Goal: Navigation & Orientation: Find specific page/section

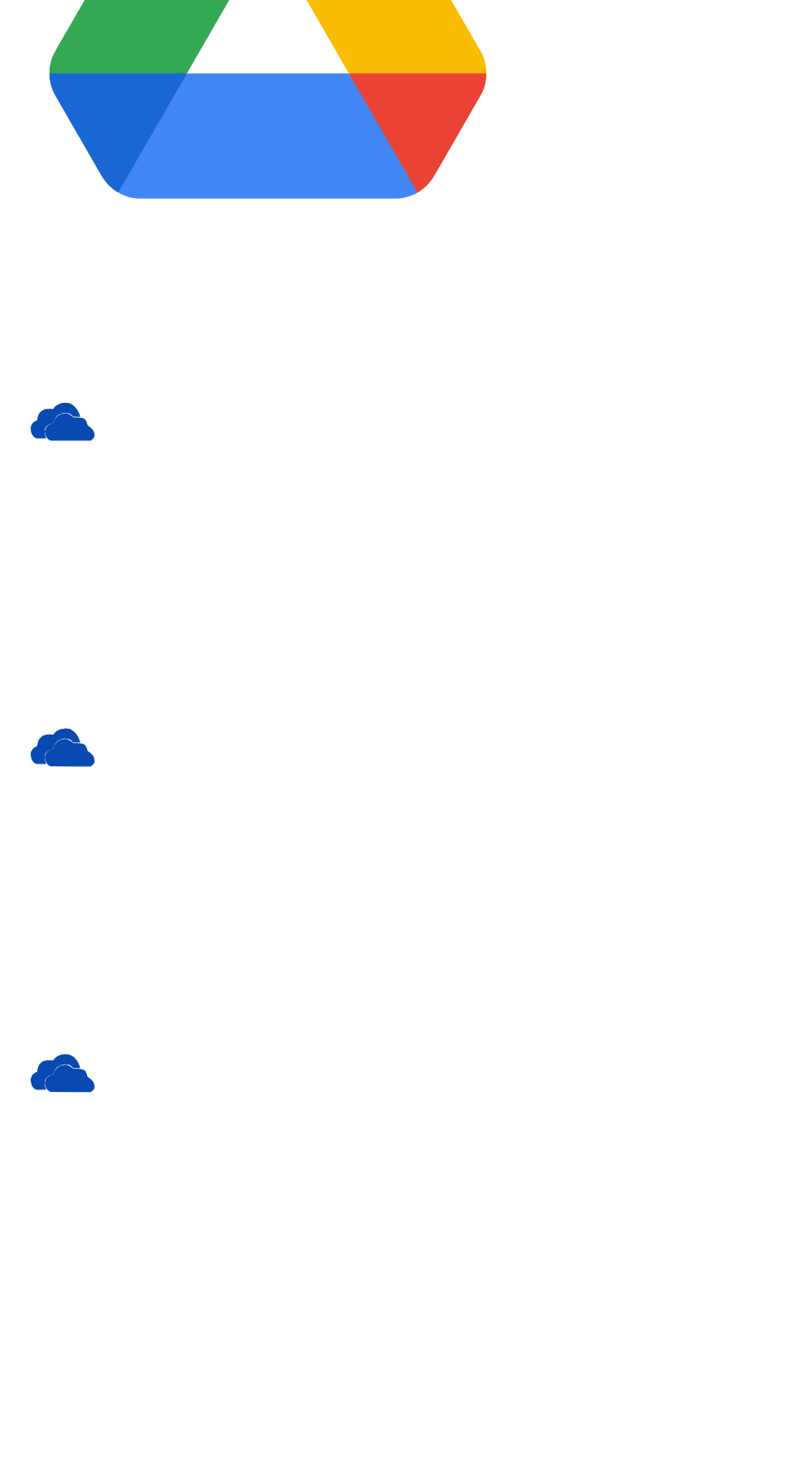
click at [136, 774] on p "ACME" at bounding box center [406, 767] width 798 height 15
click at [111, 774] on p "ACME" at bounding box center [406, 767] width 798 height 15
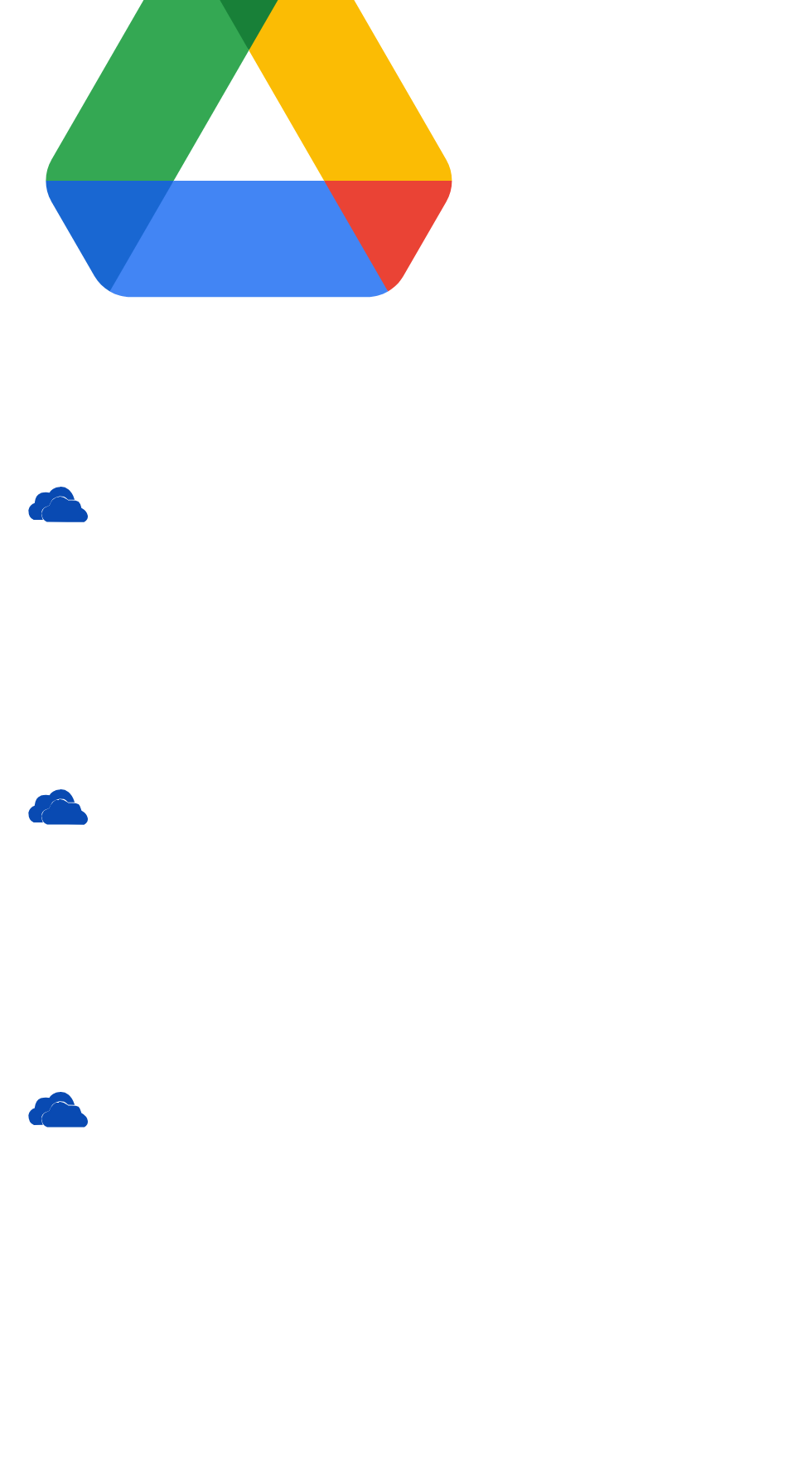
click at [0, 0] on slot "[PERSON_NAME]" at bounding box center [0, 0] width 0 height 0
click at [126, 622] on nav "Dashboard Issues Inventory Resources Users Activity Log Policies Integrations W…" at bounding box center [406, 329] width 798 height 585
click at [28, 715] on img at bounding box center [47, 675] width 80 height 80
click at [29, 715] on img at bounding box center [47, 675] width 80 height 80
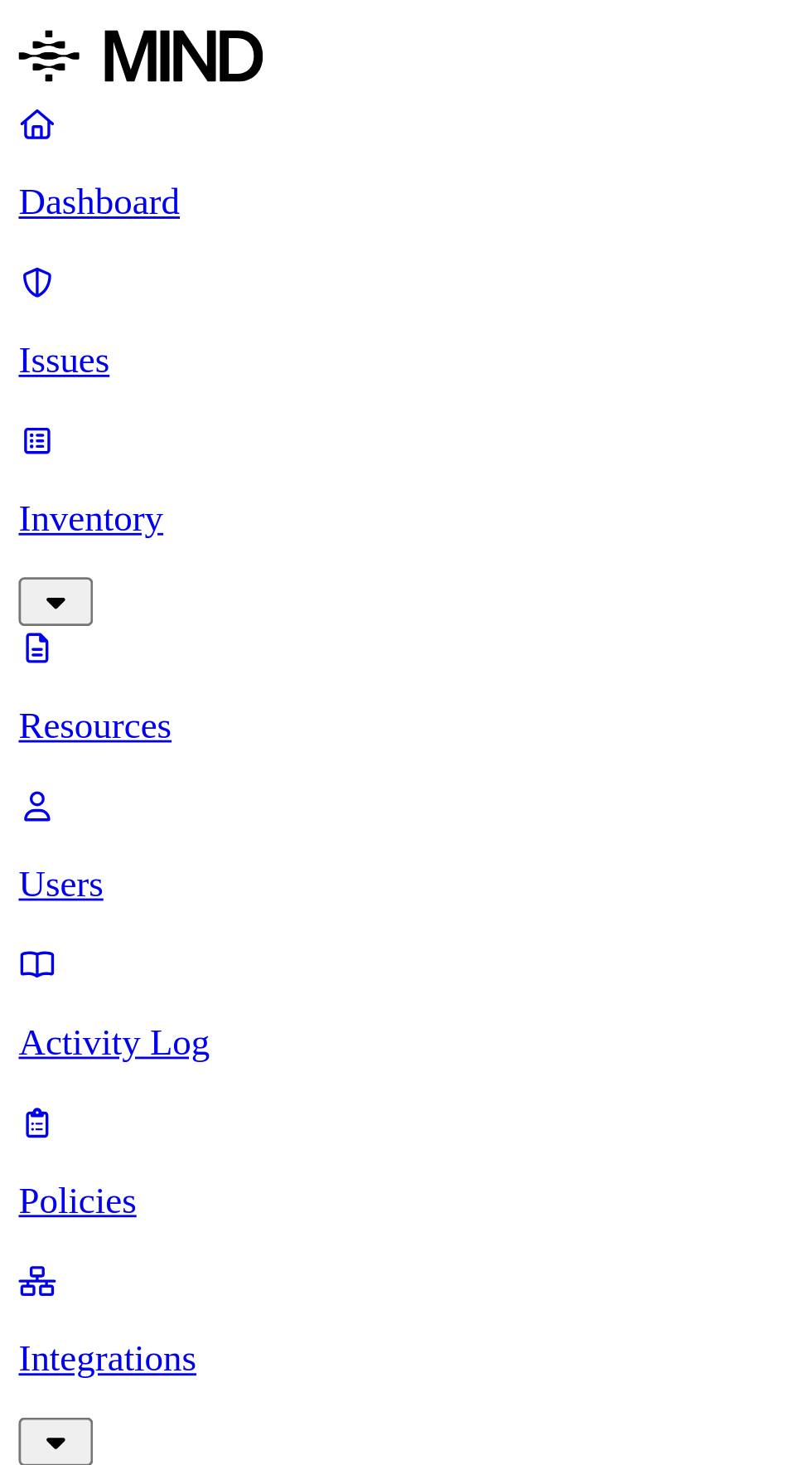
click at [47, 31] on img at bounding box center [50, 20] width 87 height 26
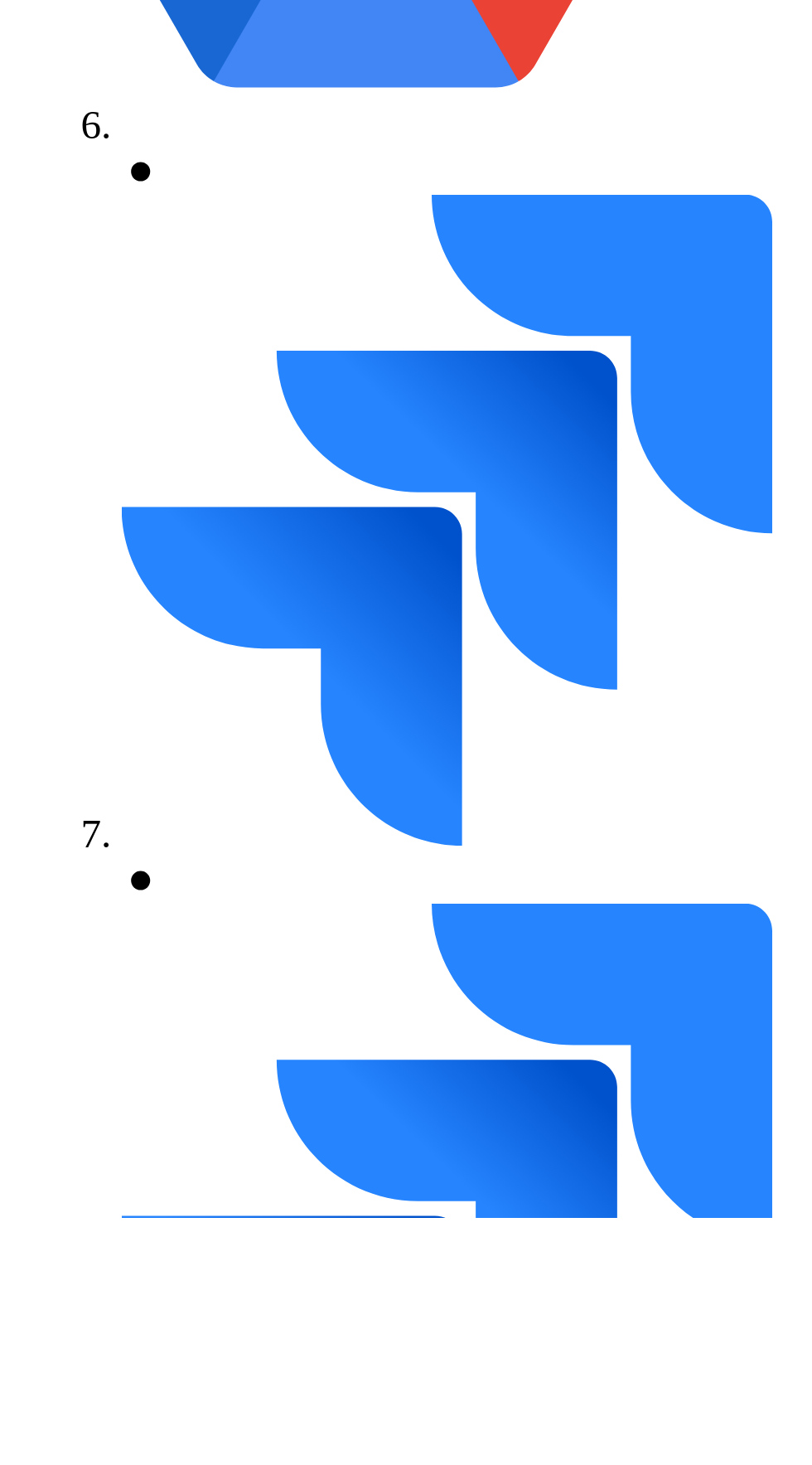
click at [32, 693] on button "button" at bounding box center [20, 683] width 26 height 17
